Goal: Task Accomplishment & Management: Manage account settings

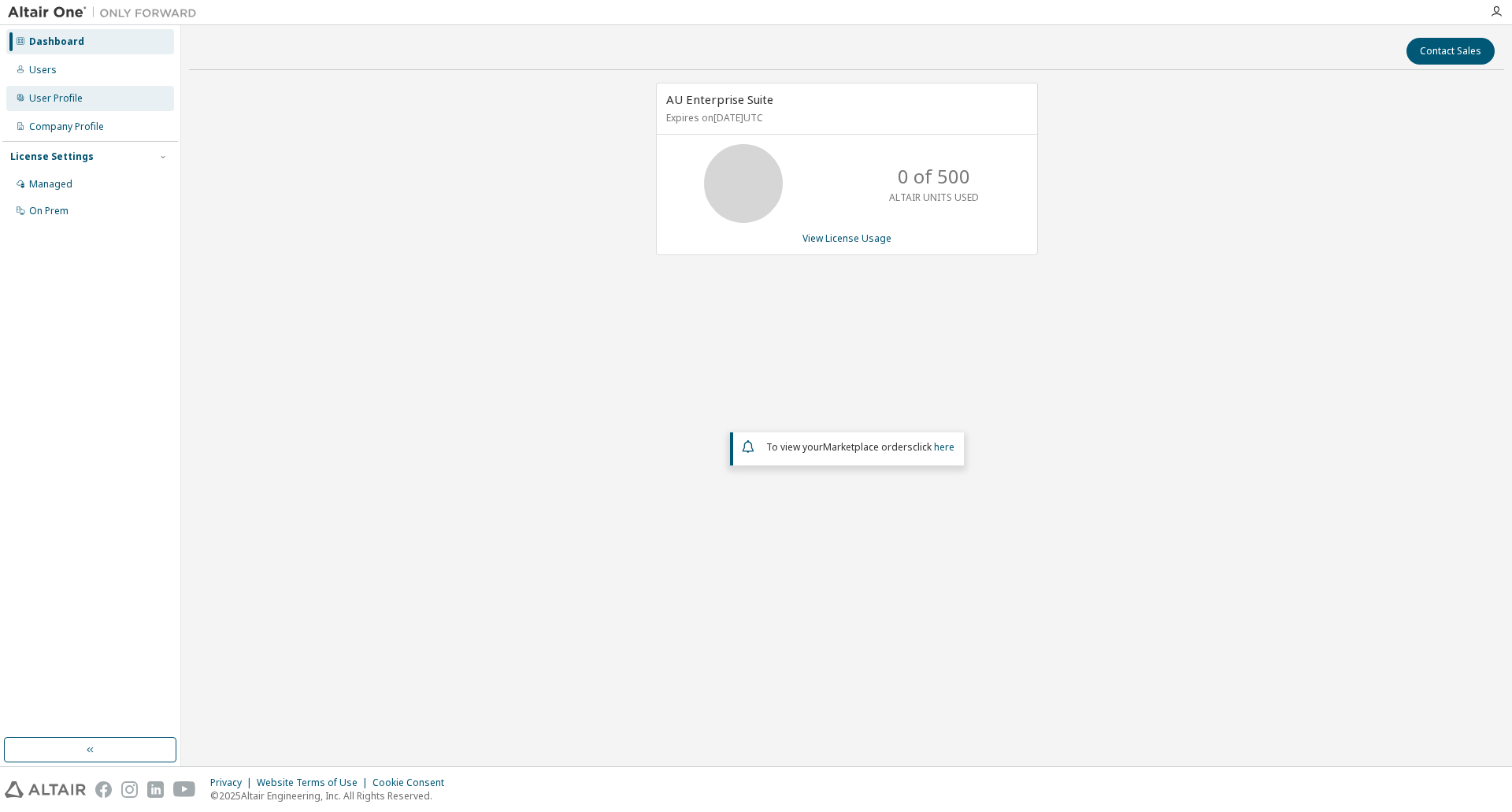
click at [57, 101] on div "User Profile" at bounding box center [56, 98] width 54 height 13
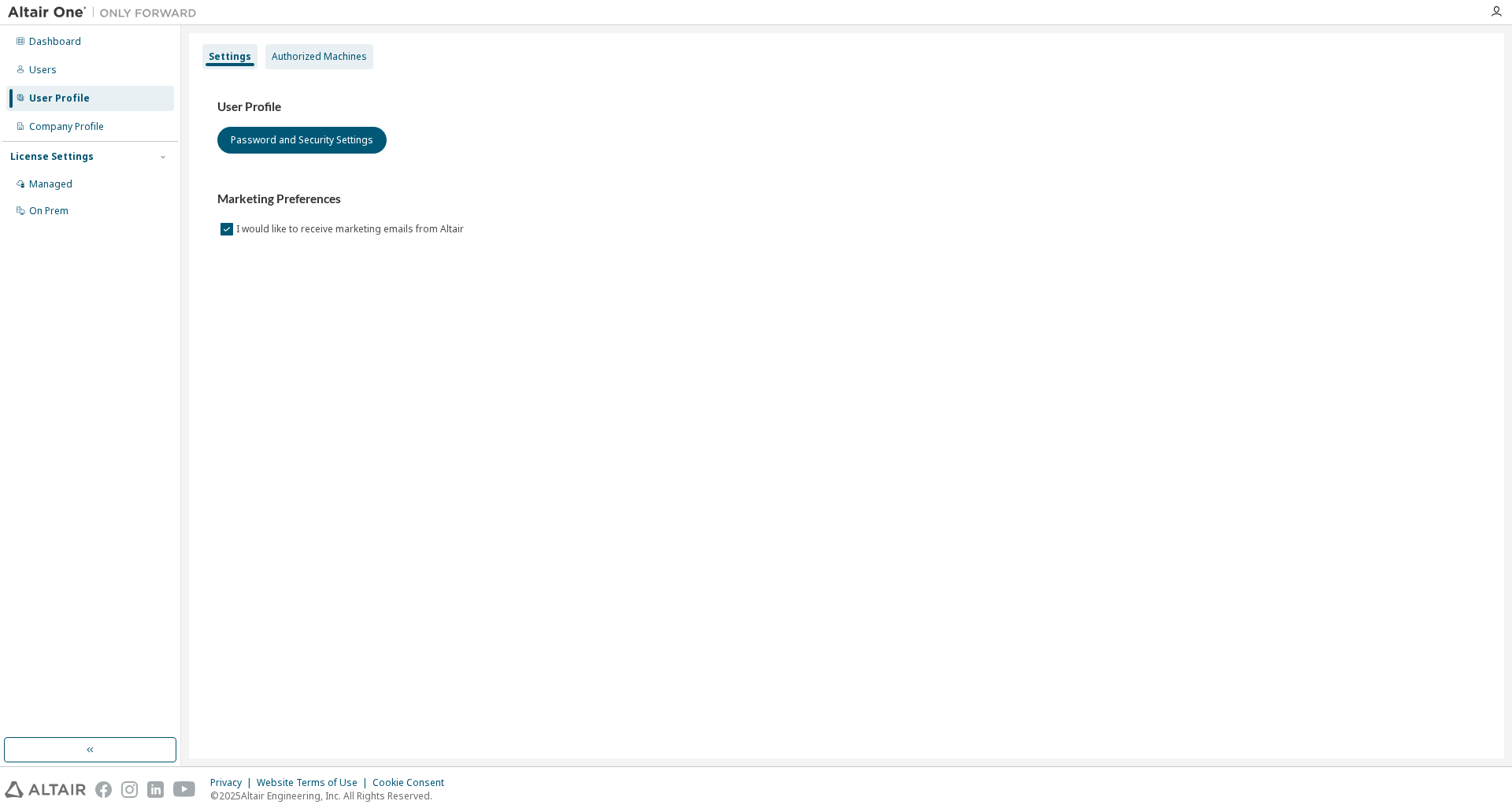
click at [306, 55] on div "Authorized Machines" at bounding box center [319, 56] width 95 height 13
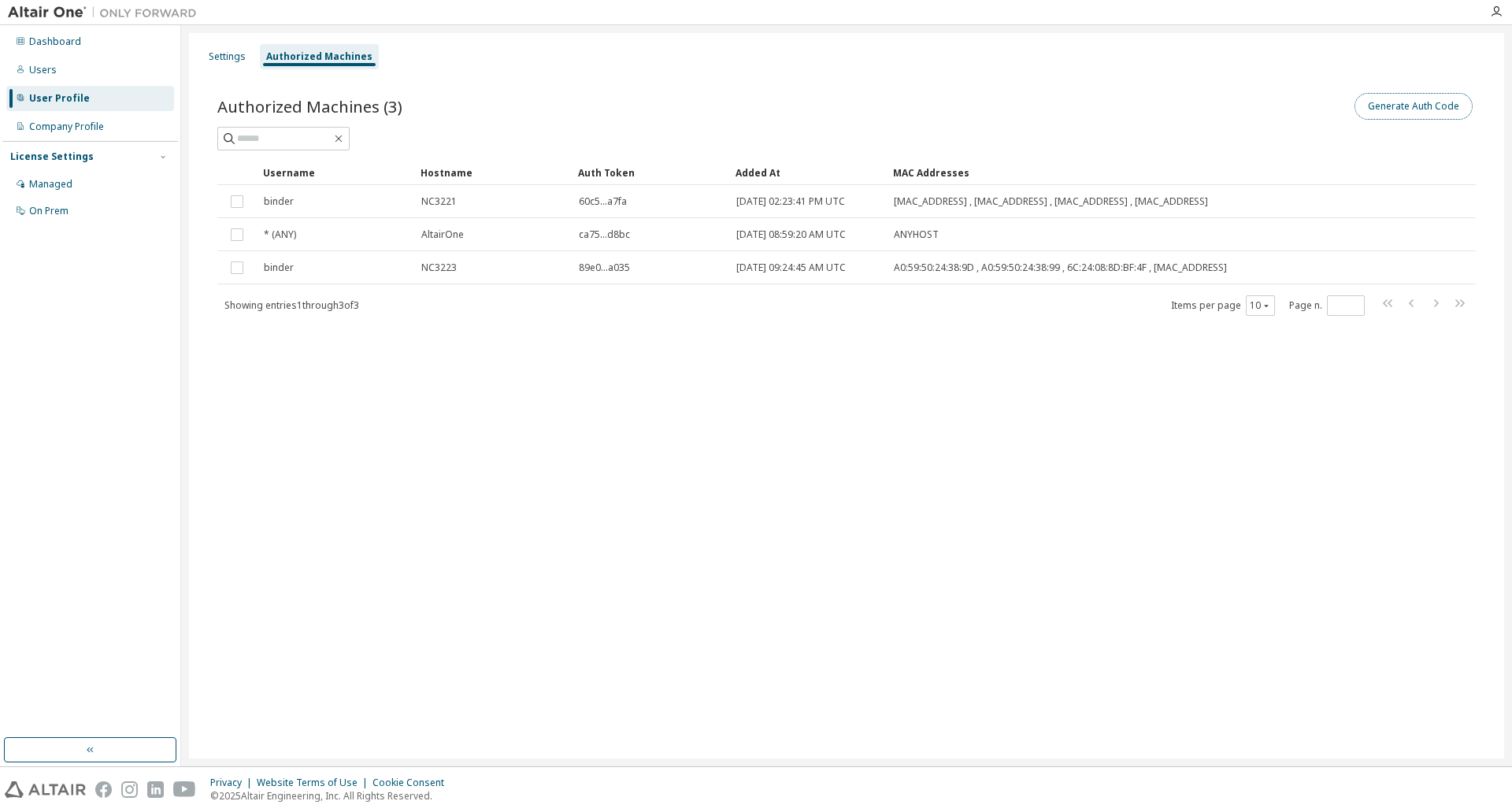
click at [1424, 107] on button "Generate Auth Code" at bounding box center [1414, 106] width 118 height 26
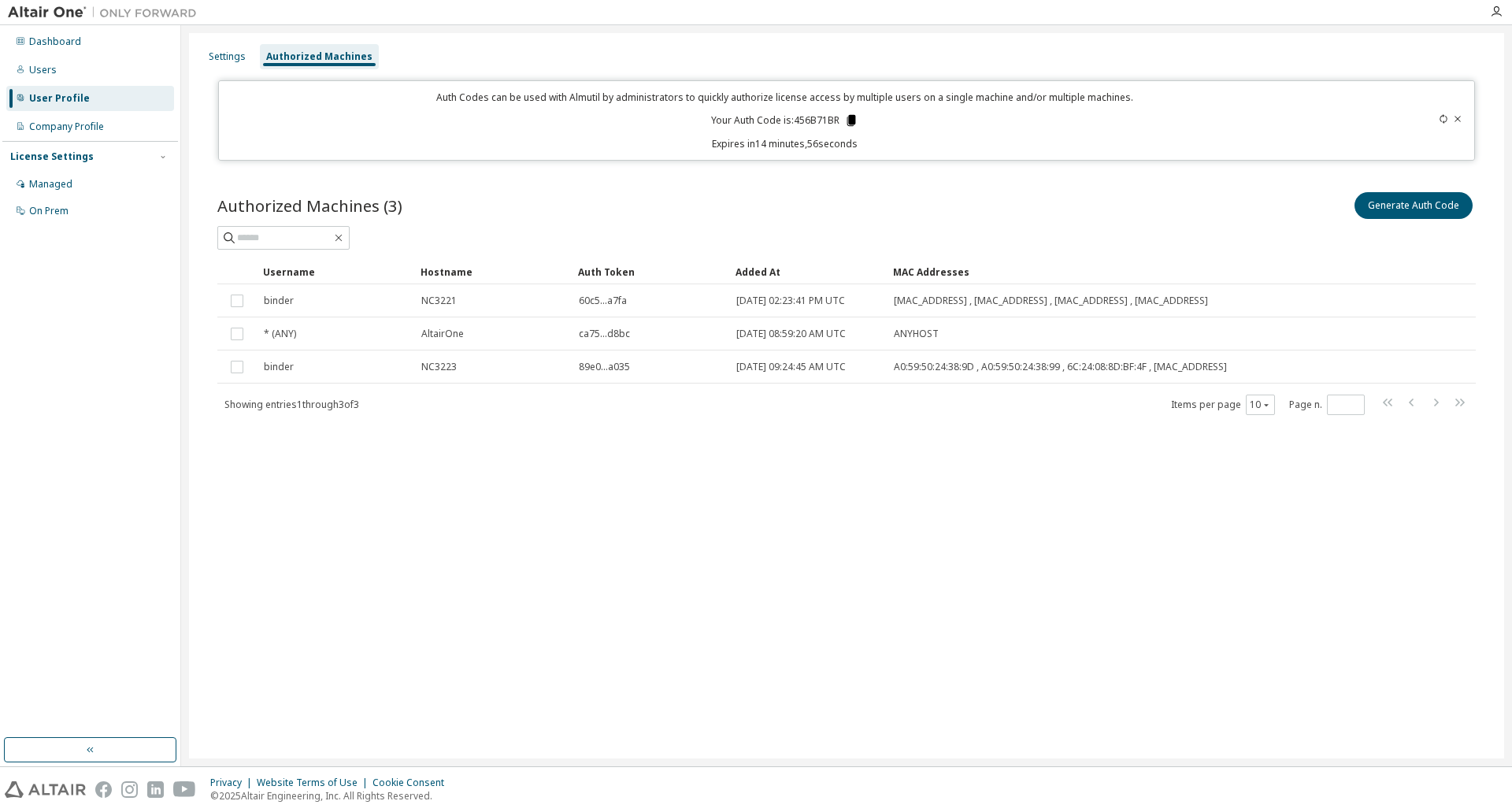
click at [851, 119] on icon at bounding box center [852, 119] width 9 height 11
